Goal: Transaction & Acquisition: Purchase product/service

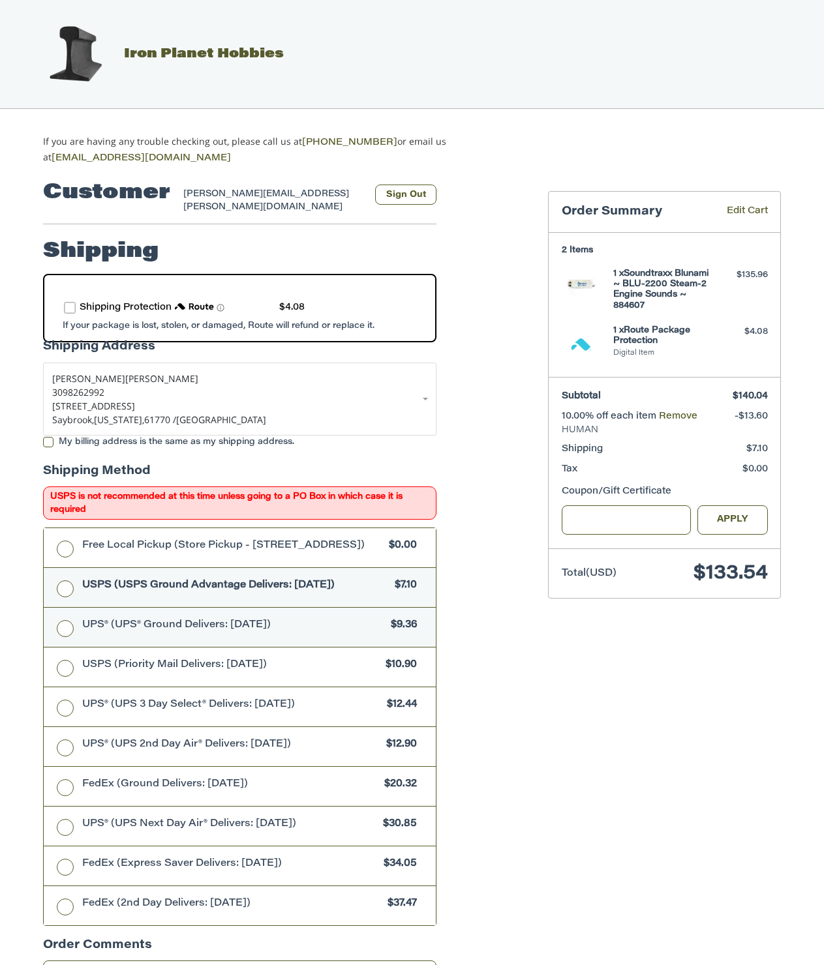
click at [132, 635] on label "UPS® (UPS® Ground Delivers: Thu, Sep 4) $9.36" at bounding box center [240, 627] width 392 height 39
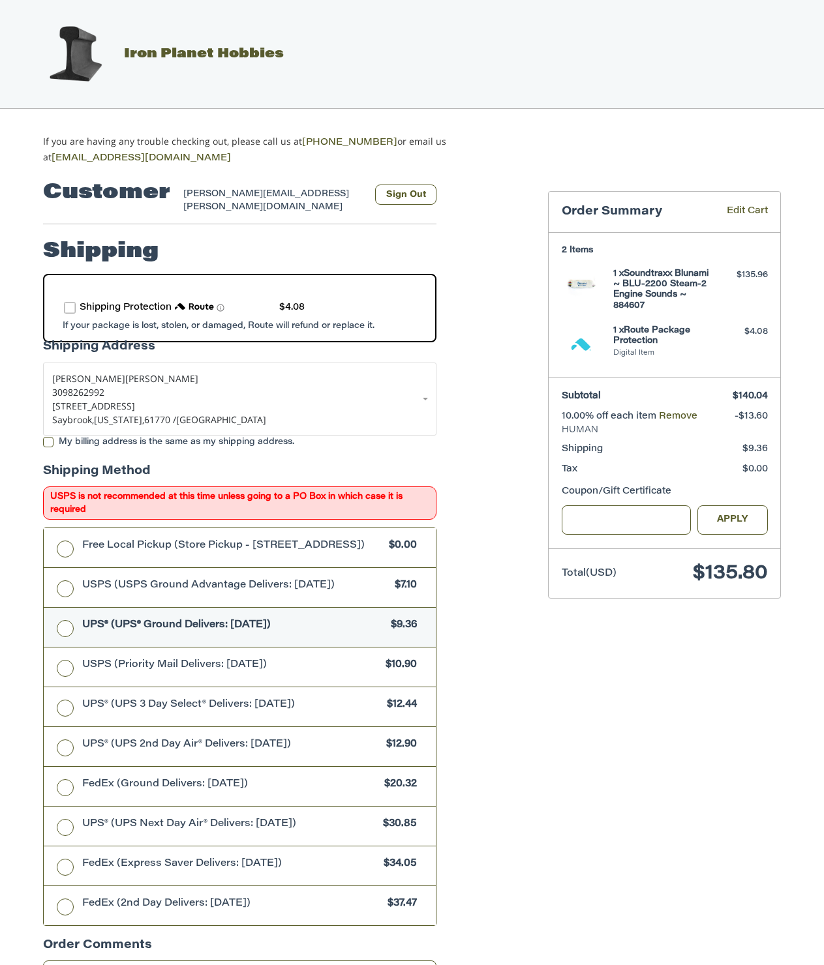
click at [70, 302] on label "route shipping protection selector element" at bounding box center [70, 308] width 12 height 12
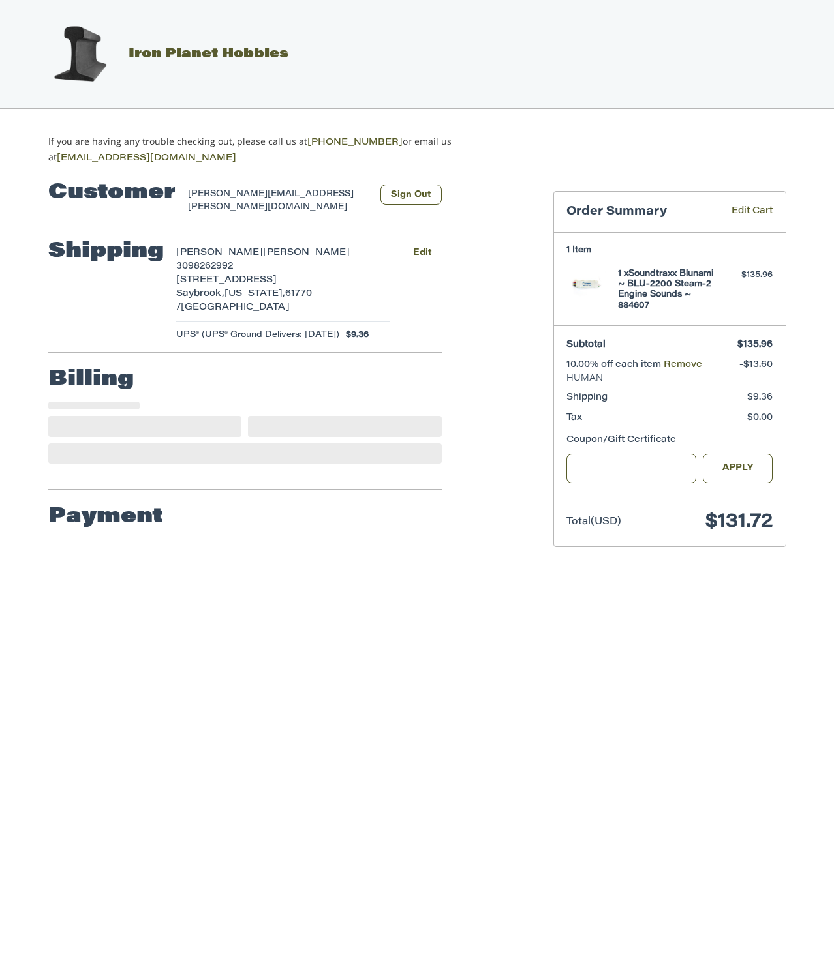
select select "**"
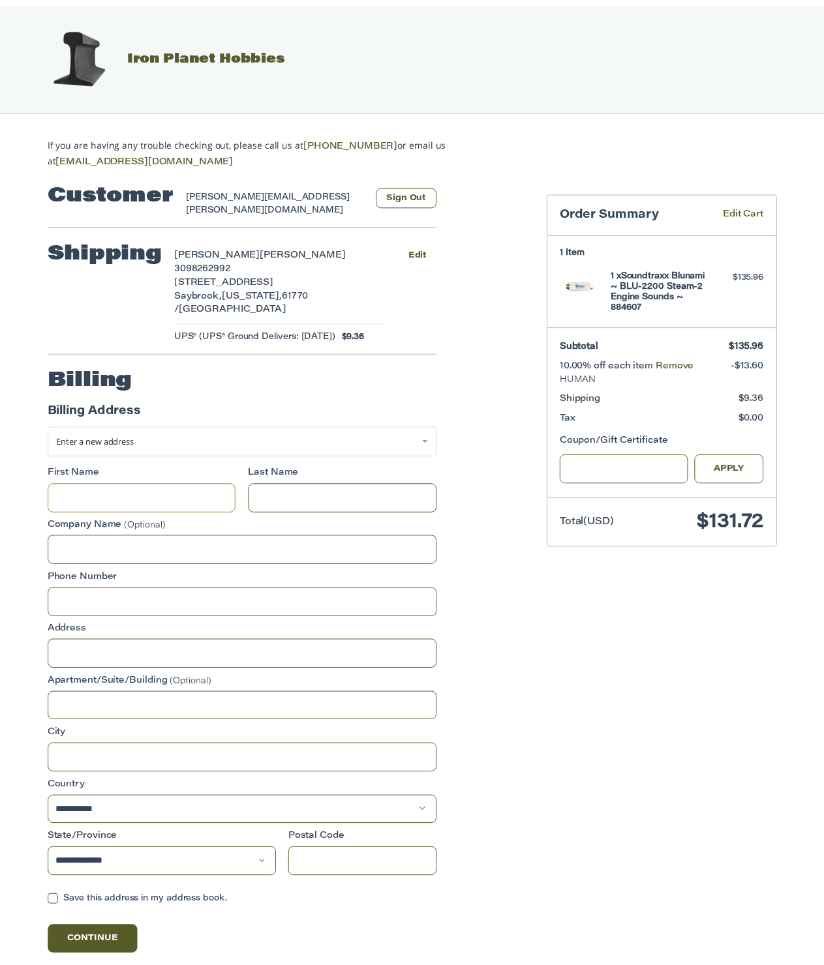
scroll to position [48, 0]
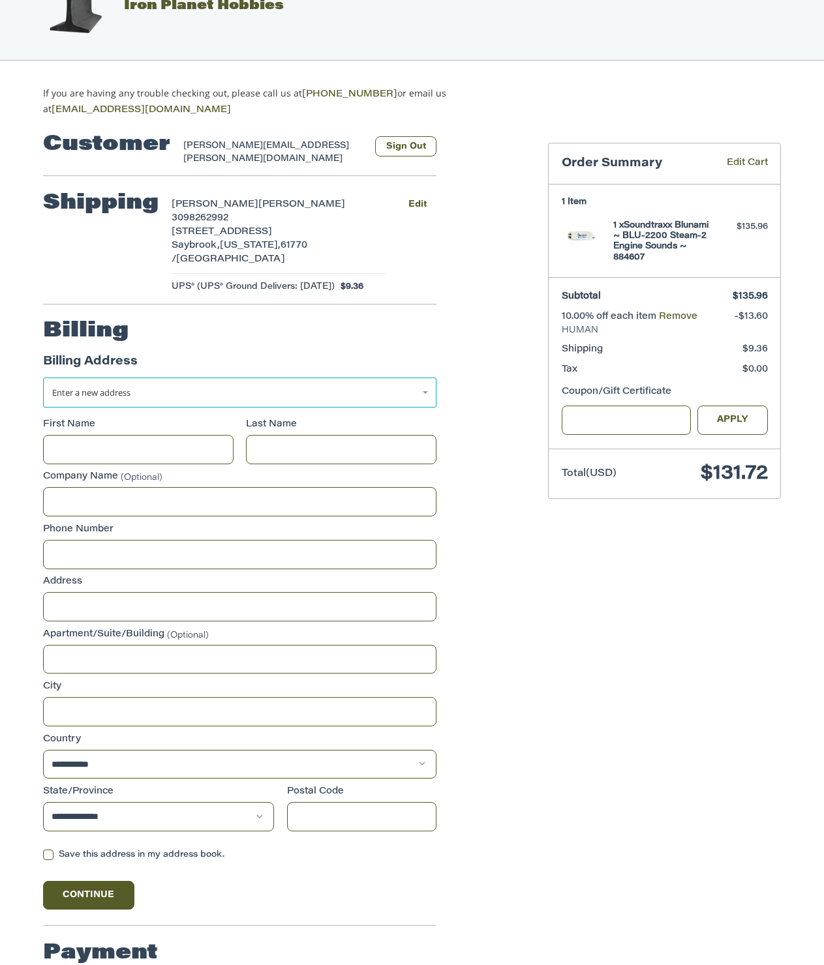
click at [427, 378] on link "Enter a new address" at bounding box center [239, 393] width 393 height 30
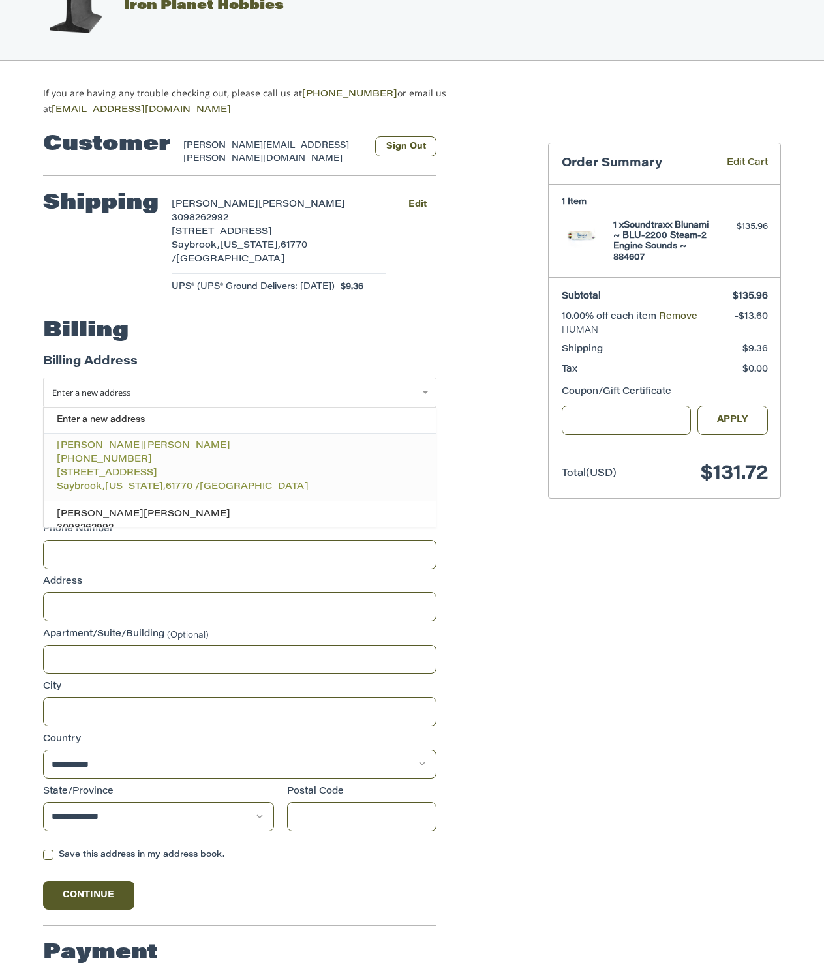
click at [132, 453] on p "[PHONE_NUMBER]" at bounding box center [240, 460] width 367 height 14
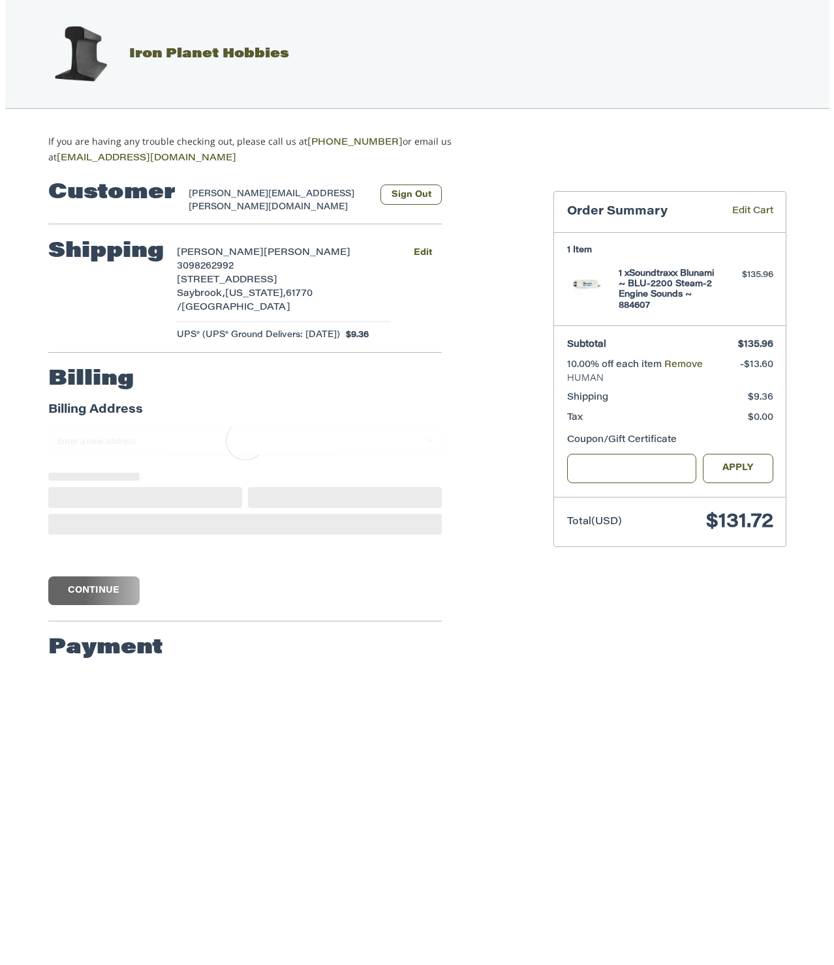
scroll to position [0, 0]
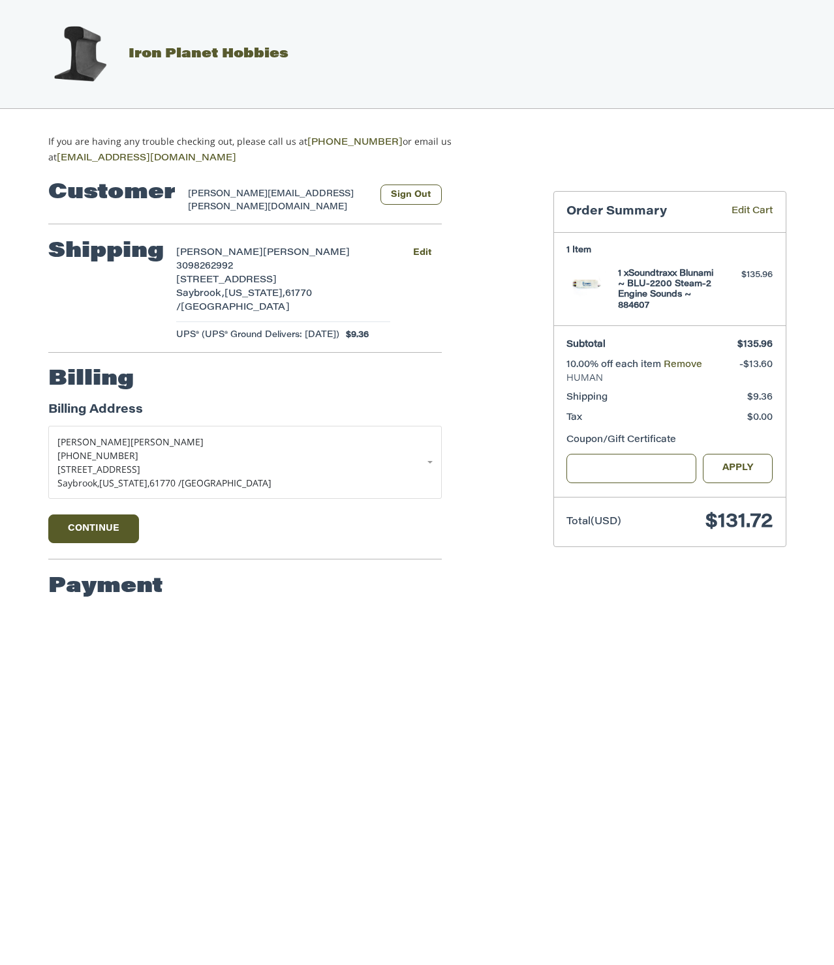
click at [813, 622] on div at bounding box center [417, 622] width 834 height 0
click at [808, 622] on div at bounding box center [417, 622] width 834 height 0
